Goal: Task Accomplishment & Management: Use online tool/utility

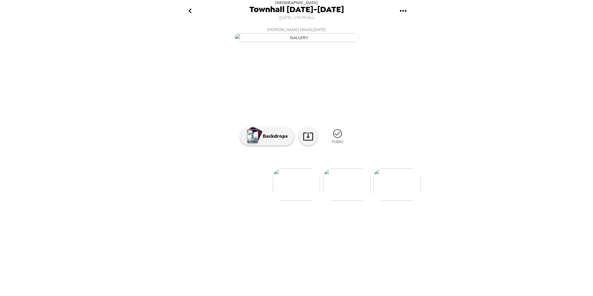
click at [455, 159] on div "[GEOGRAPHIC_DATA] [DATE]-[DATE] [DATE] • 276 Photos [PERSON_NAME] (Work) , [DAT…" at bounding box center [296, 148] width 593 height 296
click at [188, 11] on icon "go back" at bounding box center [190, 11] width 10 height 10
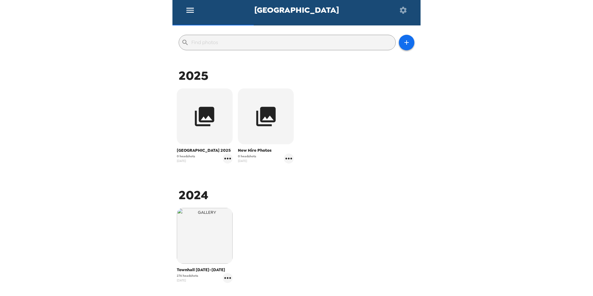
scroll to position [62, 0]
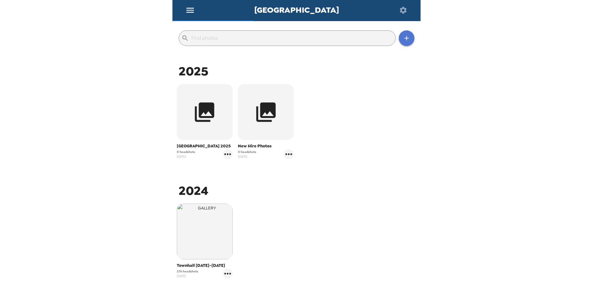
click at [403, 38] on icon "button" at bounding box center [406, 37] width 7 height 7
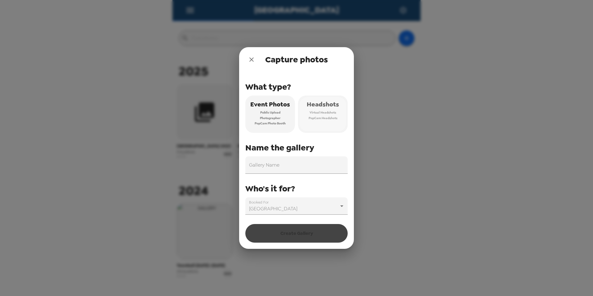
click at [328, 117] on span "PopCam Headshots" at bounding box center [322, 118] width 29 height 6
click at [262, 168] on input "Gallery Name" at bounding box center [296, 164] width 102 height 17
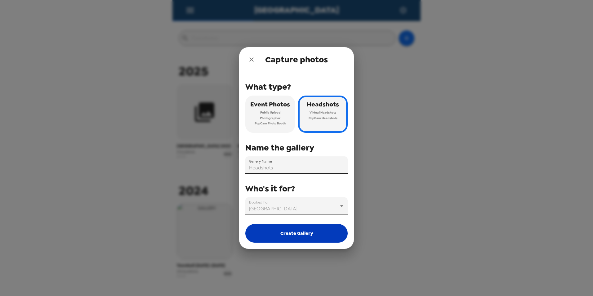
type input "Headshots"
click at [295, 236] on button "Create Gallery" at bounding box center [296, 233] width 102 height 19
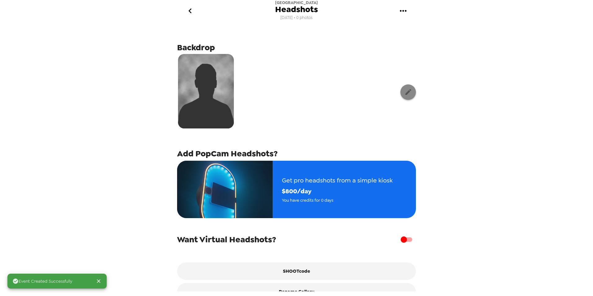
click at [406, 93] on icon "button" at bounding box center [408, 92] width 8 height 8
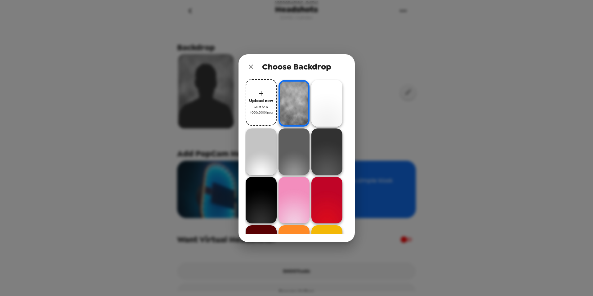
click at [321, 101] on img at bounding box center [326, 103] width 31 height 47
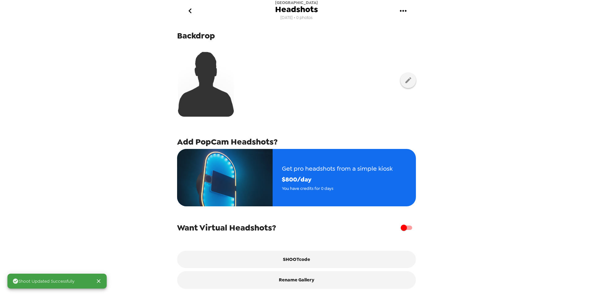
scroll to position [17, 0]
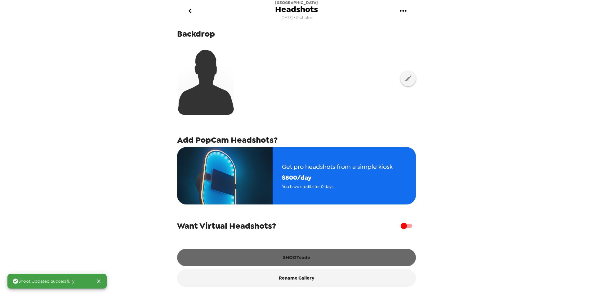
click at [296, 258] on button "SHOOTcode" at bounding box center [296, 257] width 239 height 17
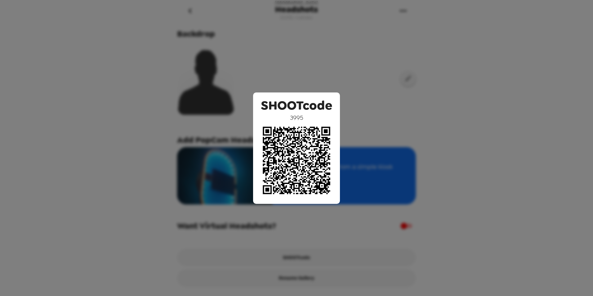
click at [367, 33] on div "SHOOTcode 3995" at bounding box center [296, 148] width 593 height 296
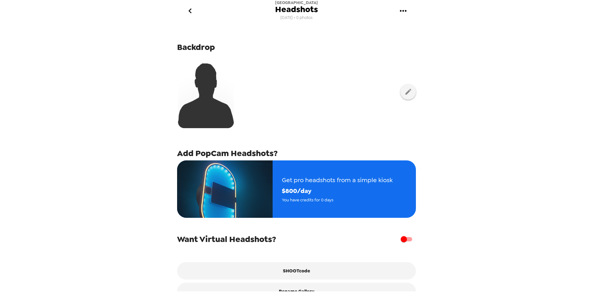
scroll to position [0, 0]
